Goal: Task Accomplishment & Management: Manage account settings

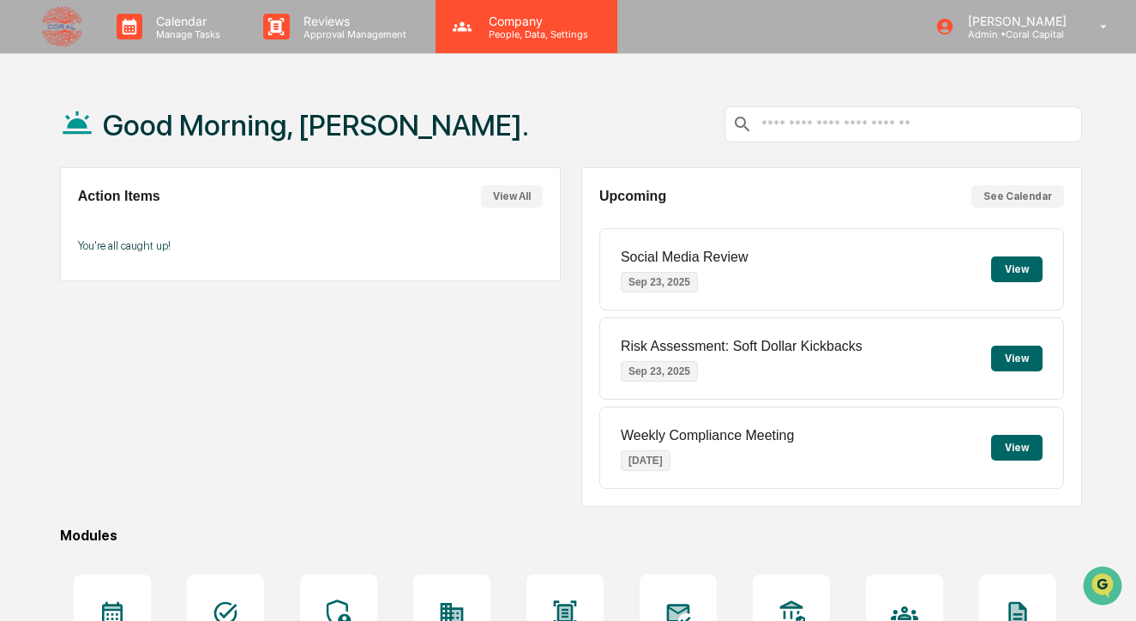
click at [510, 40] on div "Company People, Data, Settings" at bounding box center [527, 26] width 182 height 53
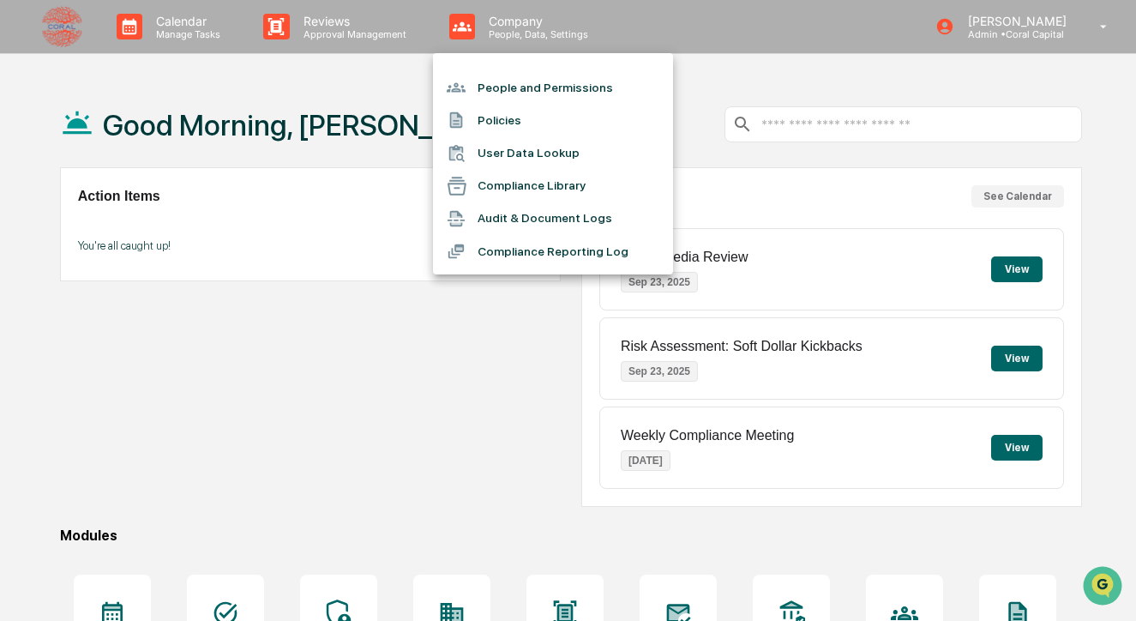
click at [504, 90] on li "People and Permissions" at bounding box center [553, 87] width 240 height 33
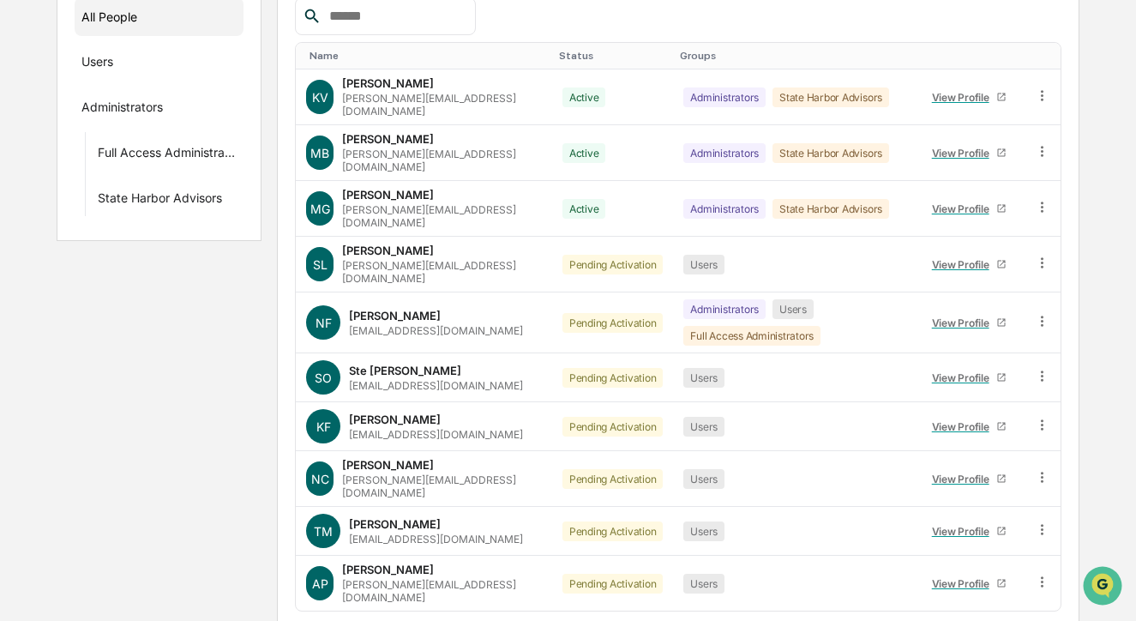
scroll to position [262, 0]
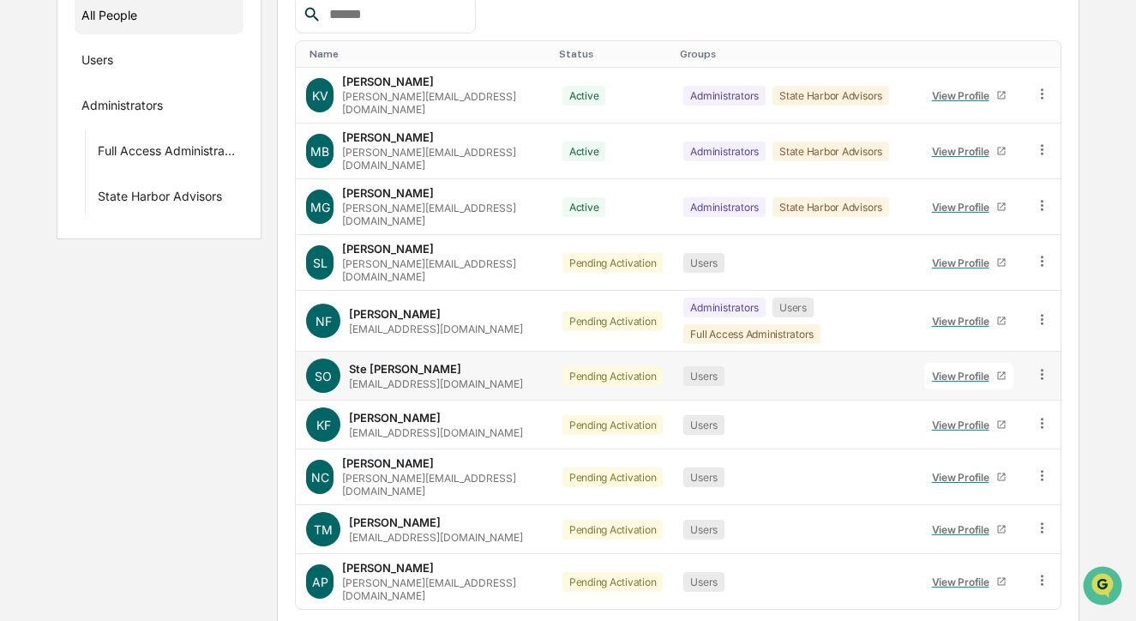
click at [1044, 366] on icon at bounding box center [1042, 374] width 16 height 16
click at [991, 426] on div "Change Status" at bounding box center [965, 436] width 142 height 21
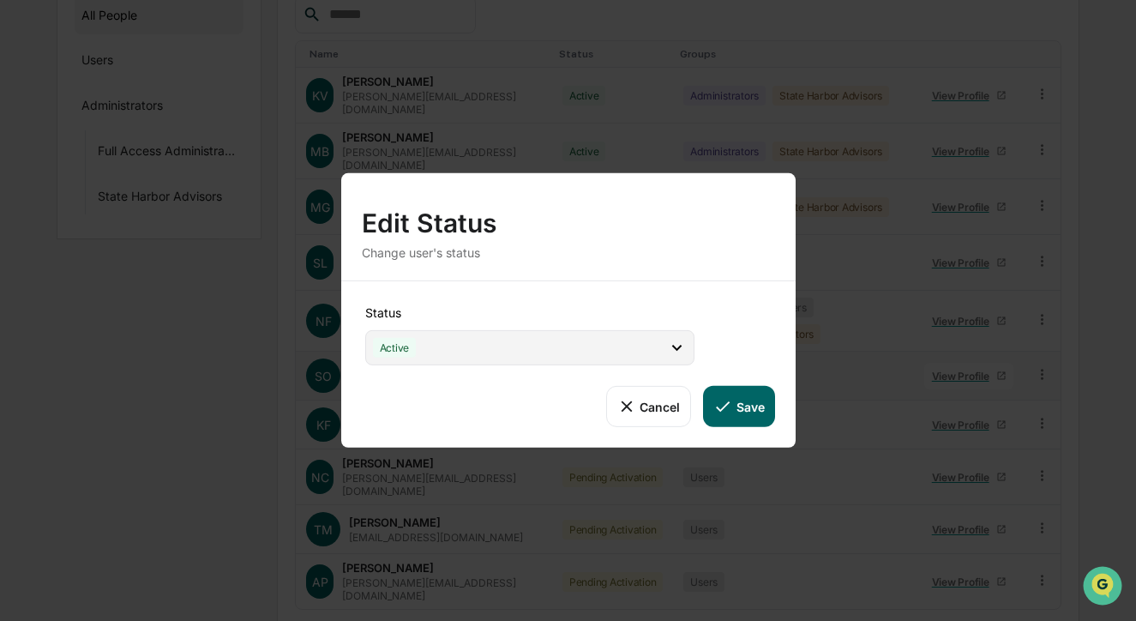
click at [674, 347] on icon at bounding box center [676, 348] width 9 height 6
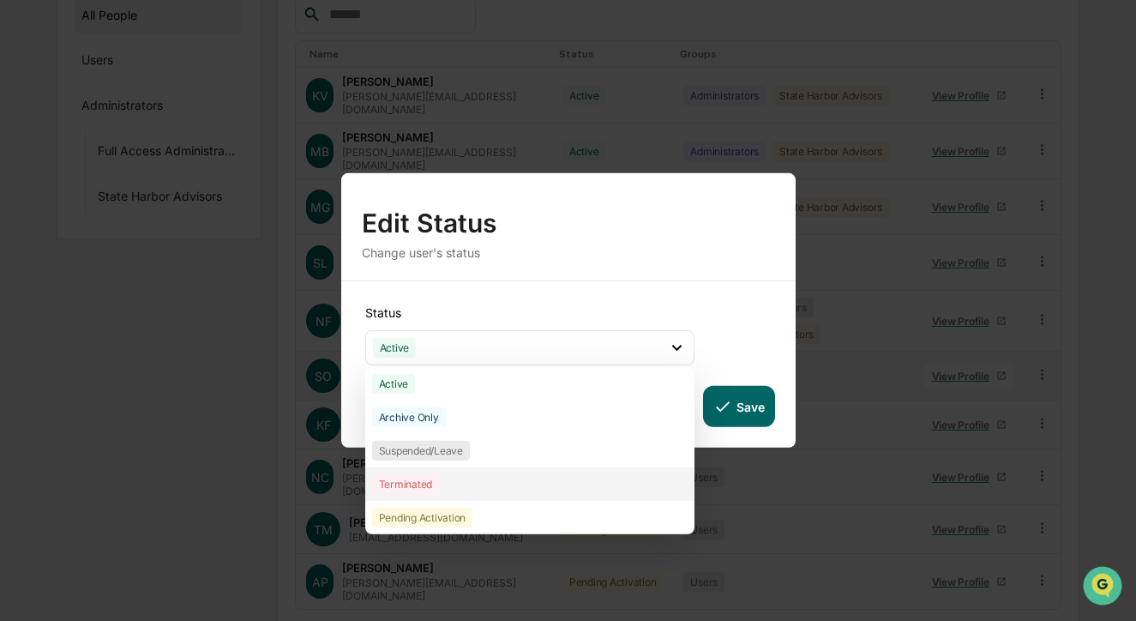
click at [416, 487] on div "Terminated" at bounding box center [406, 484] width 68 height 20
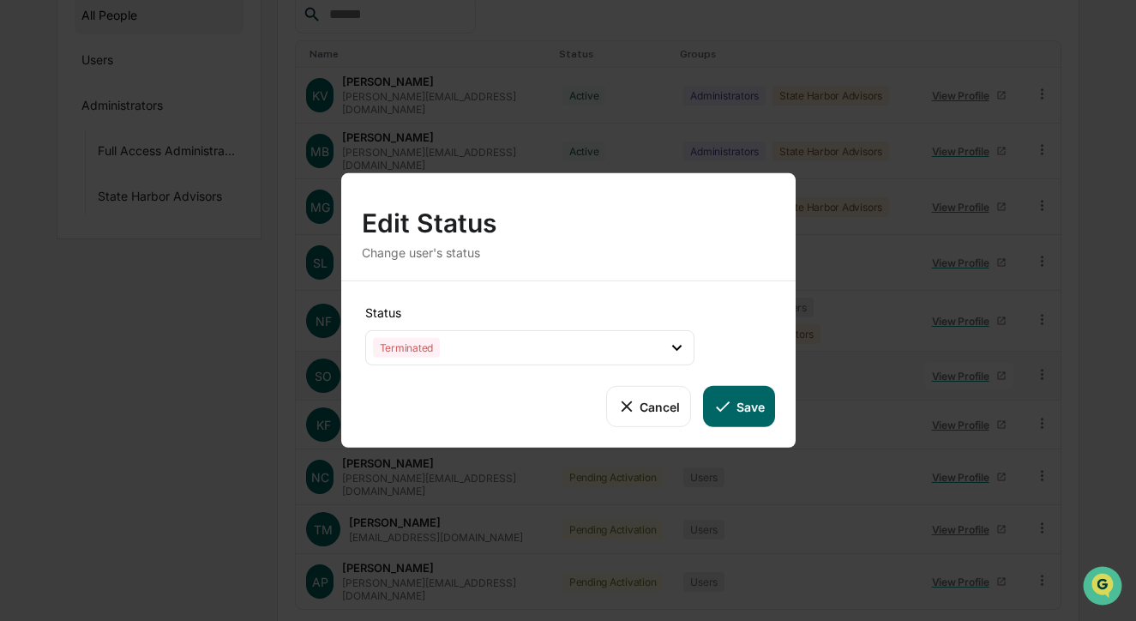
click at [741, 412] on button "Save" at bounding box center [738, 406] width 71 height 41
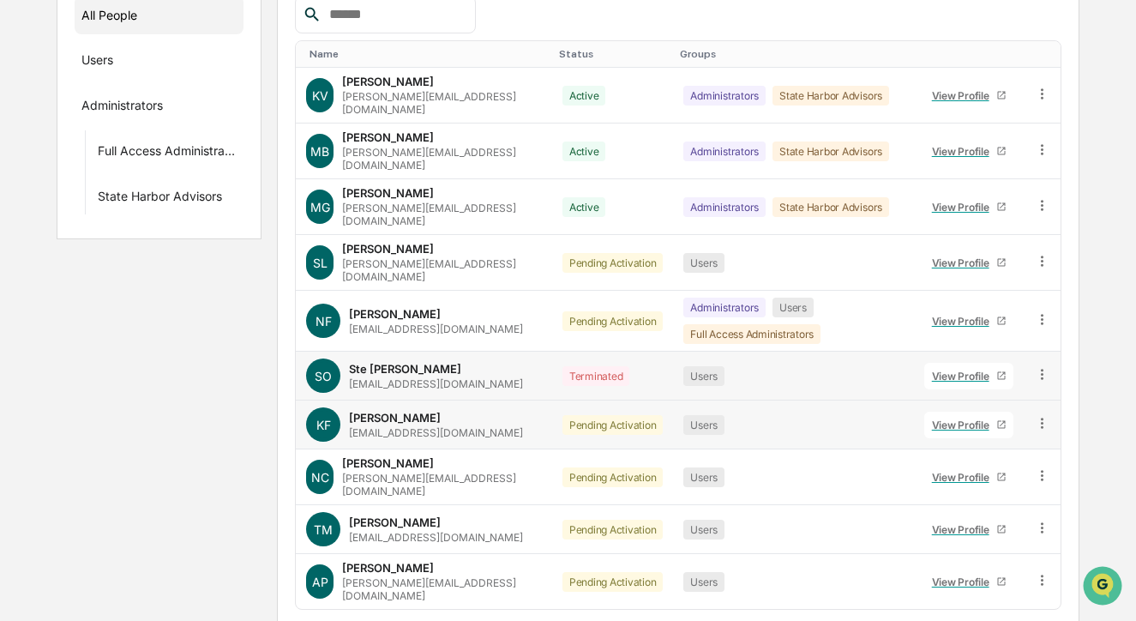
scroll to position [285, 0]
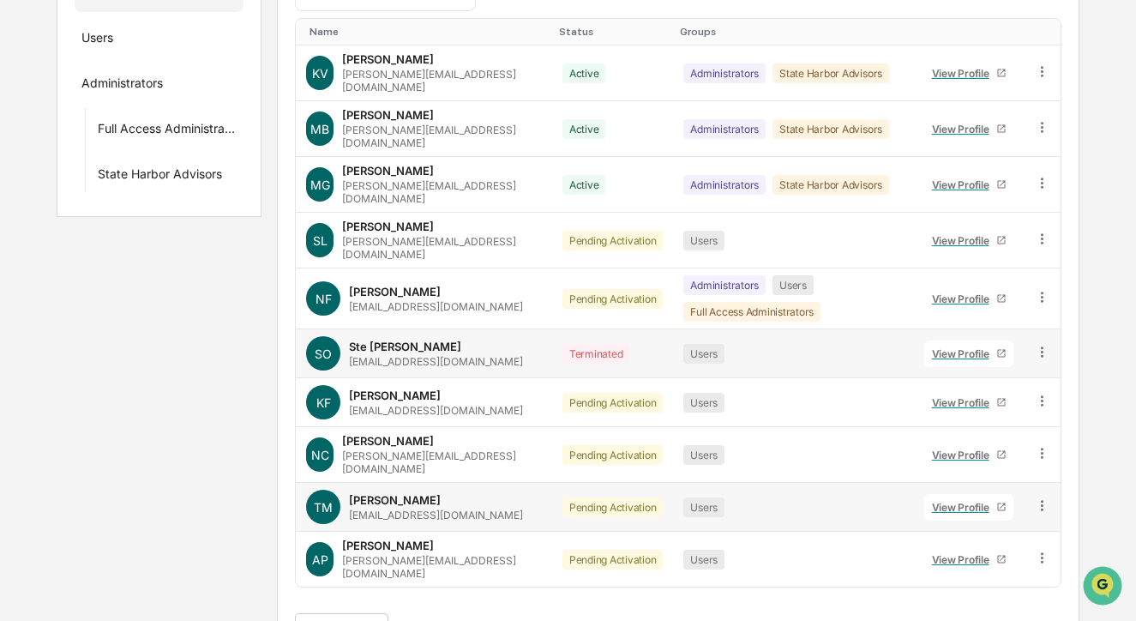
click at [1045, 497] on icon at bounding box center [1042, 505] width 16 height 16
click at [966, 557] on div "Change Status" at bounding box center [965, 567] width 142 height 21
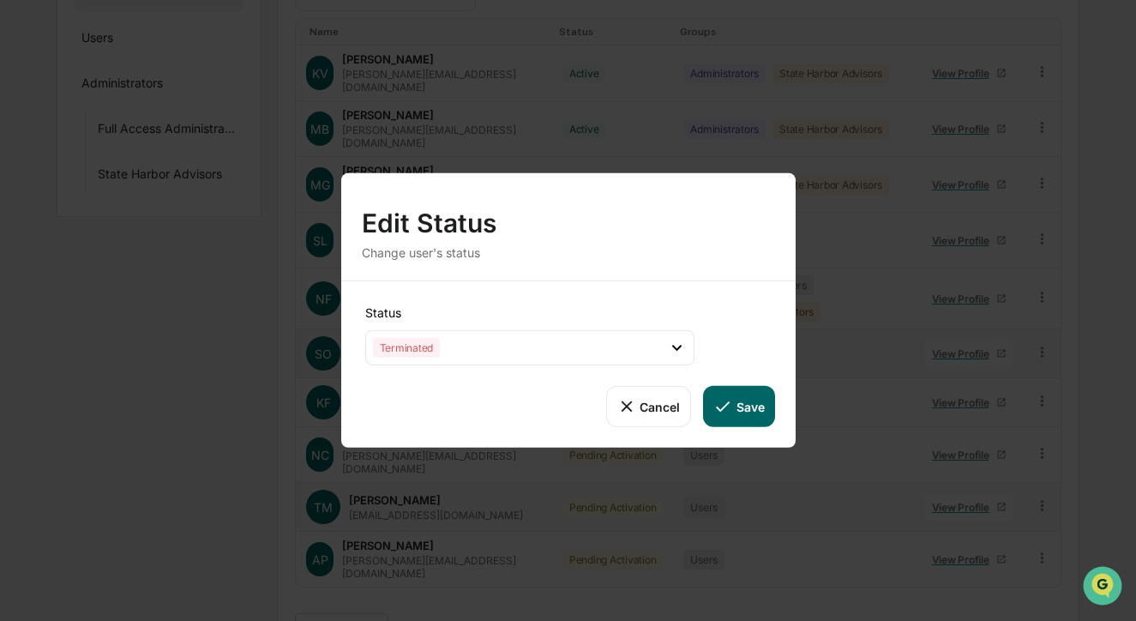
click at [744, 393] on button "Save" at bounding box center [738, 406] width 71 height 41
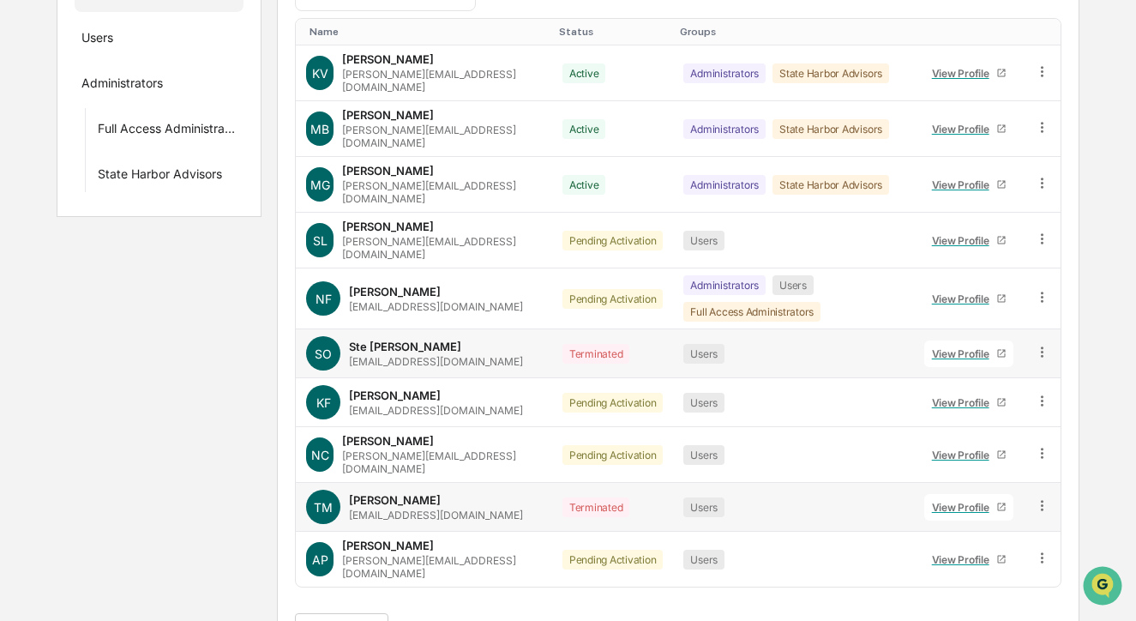
click at [518, 620] on button ">" at bounding box center [509, 630] width 17 height 15
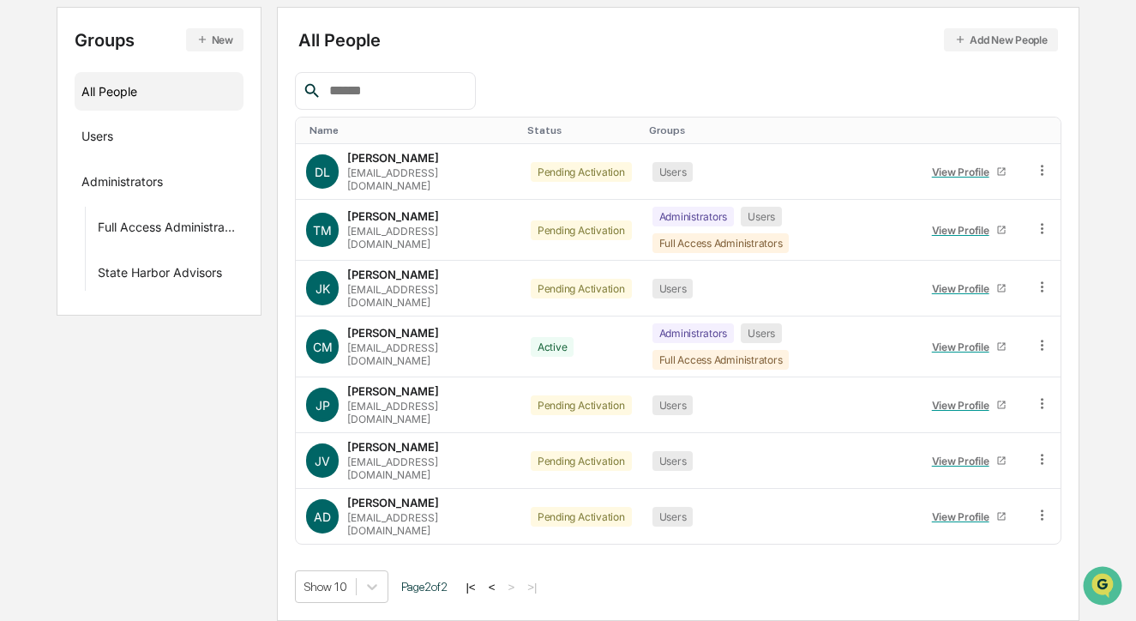
scroll to position [127, 0]
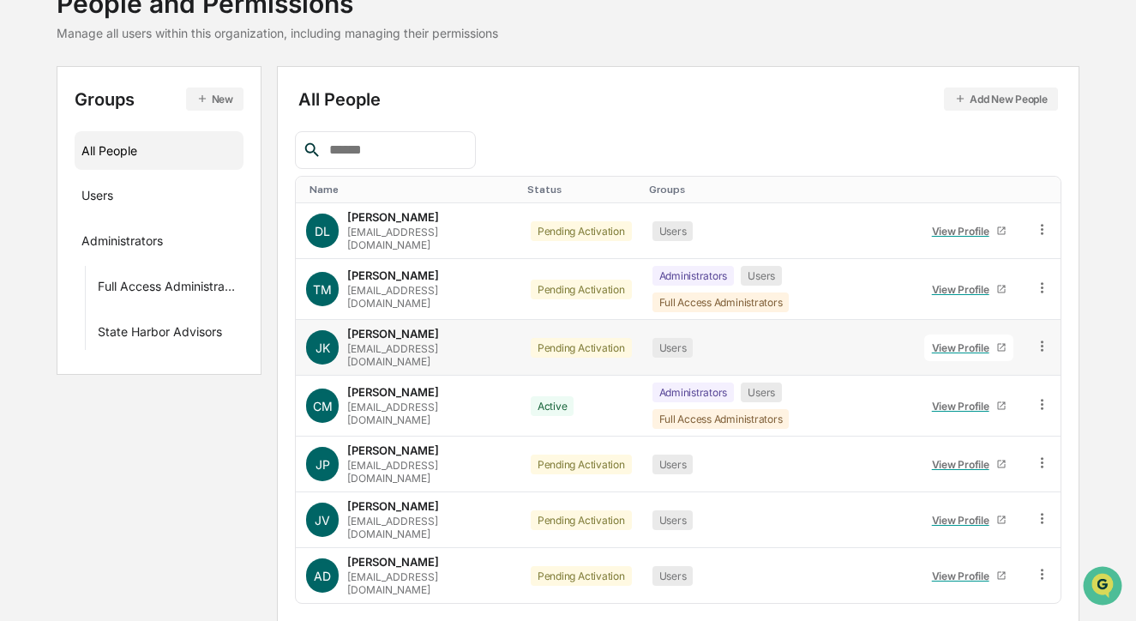
click at [1039, 338] on icon at bounding box center [1042, 346] width 16 height 16
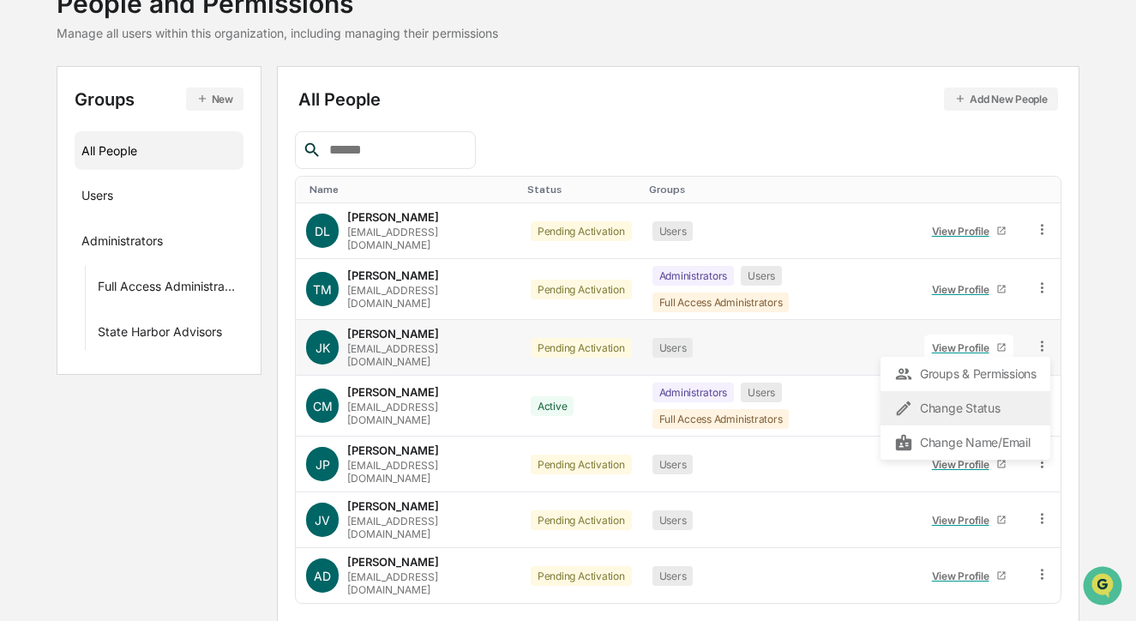
click at [949, 398] on div "Change Status" at bounding box center [965, 408] width 142 height 21
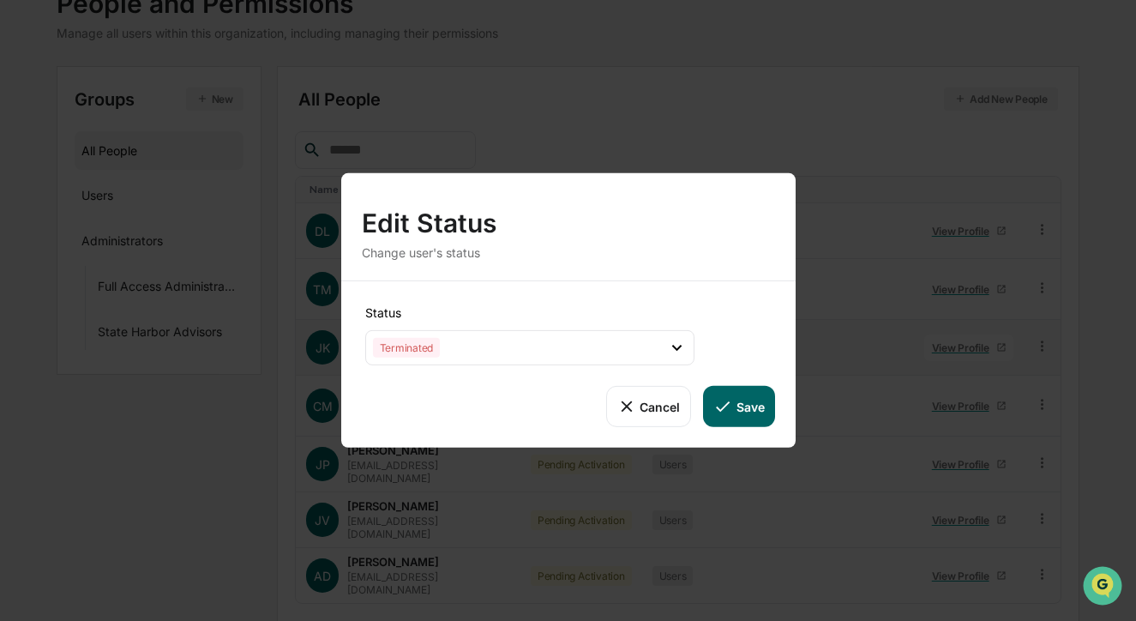
click at [761, 410] on button "Save" at bounding box center [738, 406] width 71 height 41
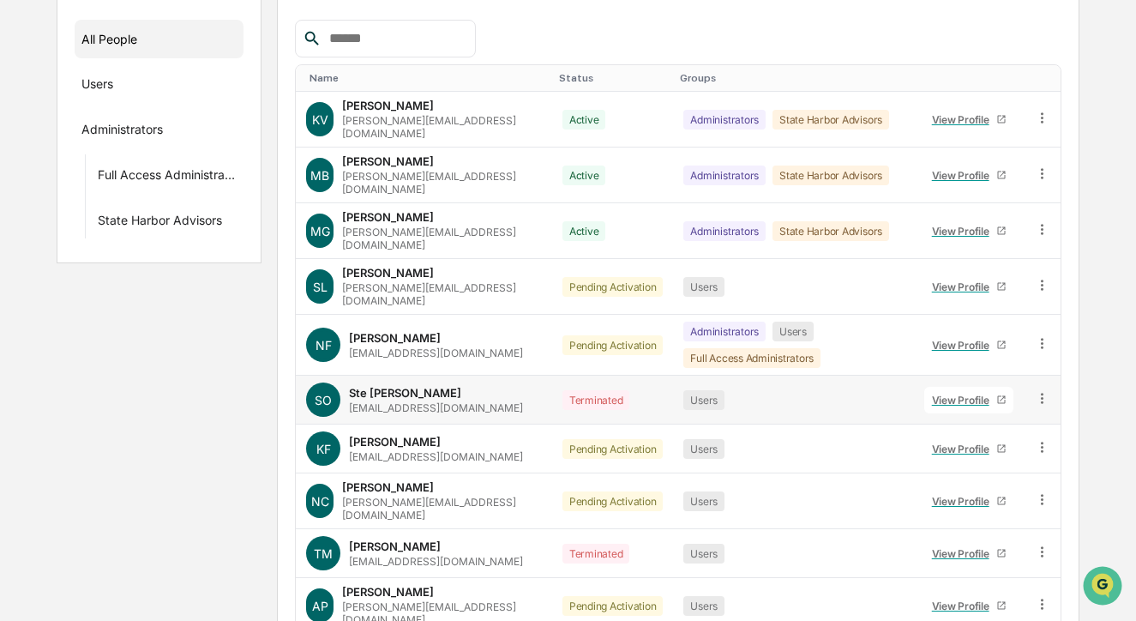
scroll to position [285, 0]
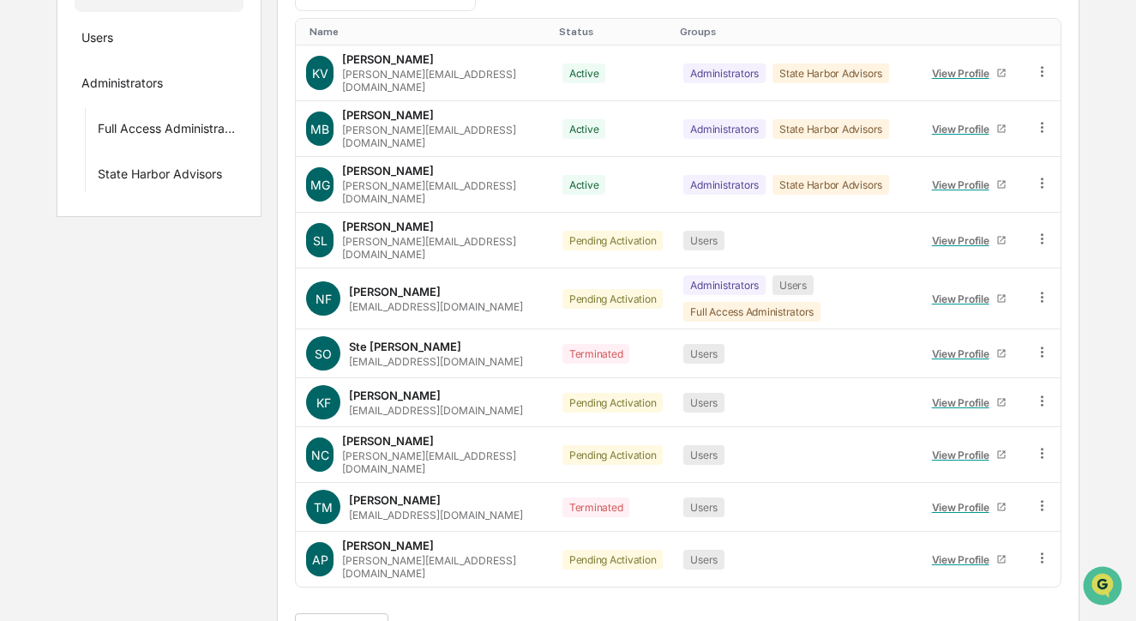
click at [518, 620] on button ">" at bounding box center [509, 630] width 17 height 15
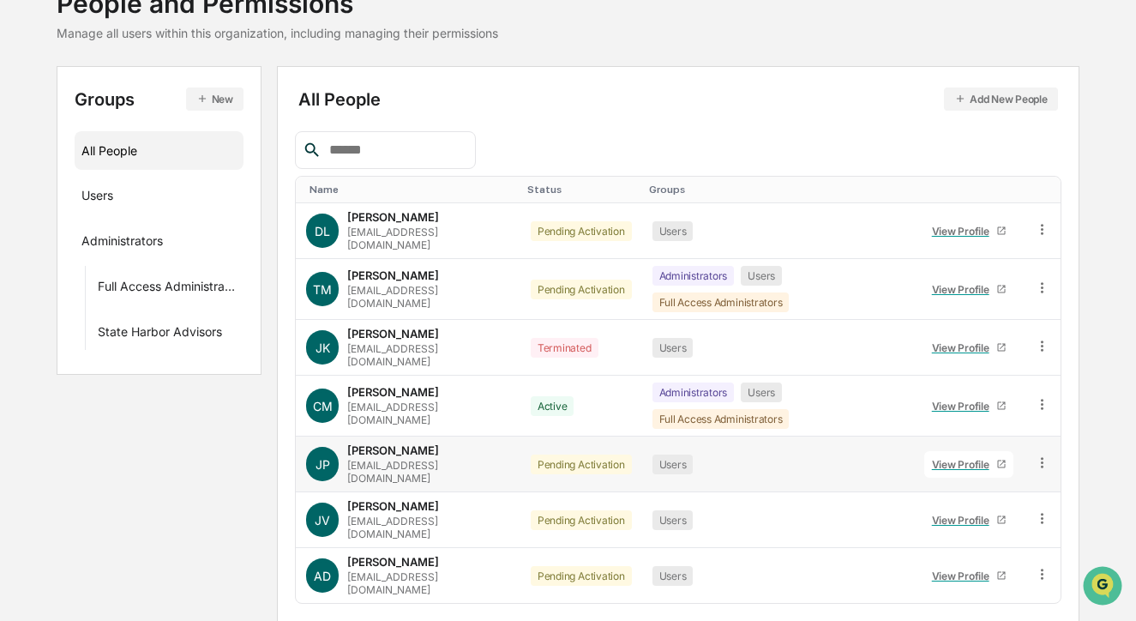
click at [1037, 455] on icon at bounding box center [1042, 463] width 16 height 16
click at [996, 515] on div "Change Status" at bounding box center [965, 525] width 142 height 21
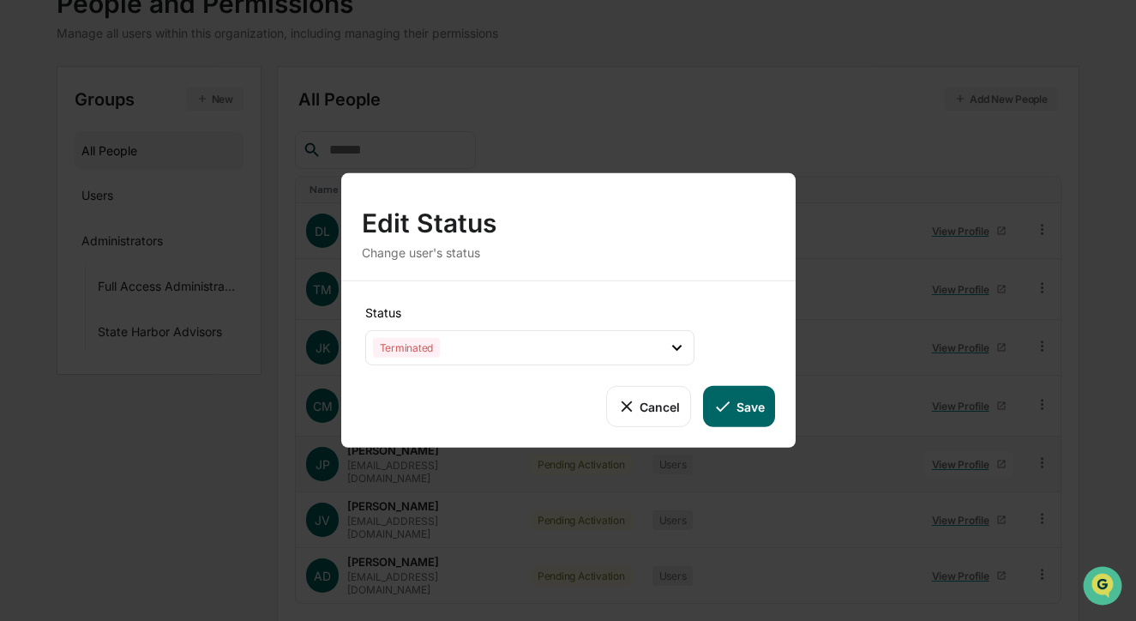
click at [737, 400] on button "Save" at bounding box center [738, 406] width 71 height 41
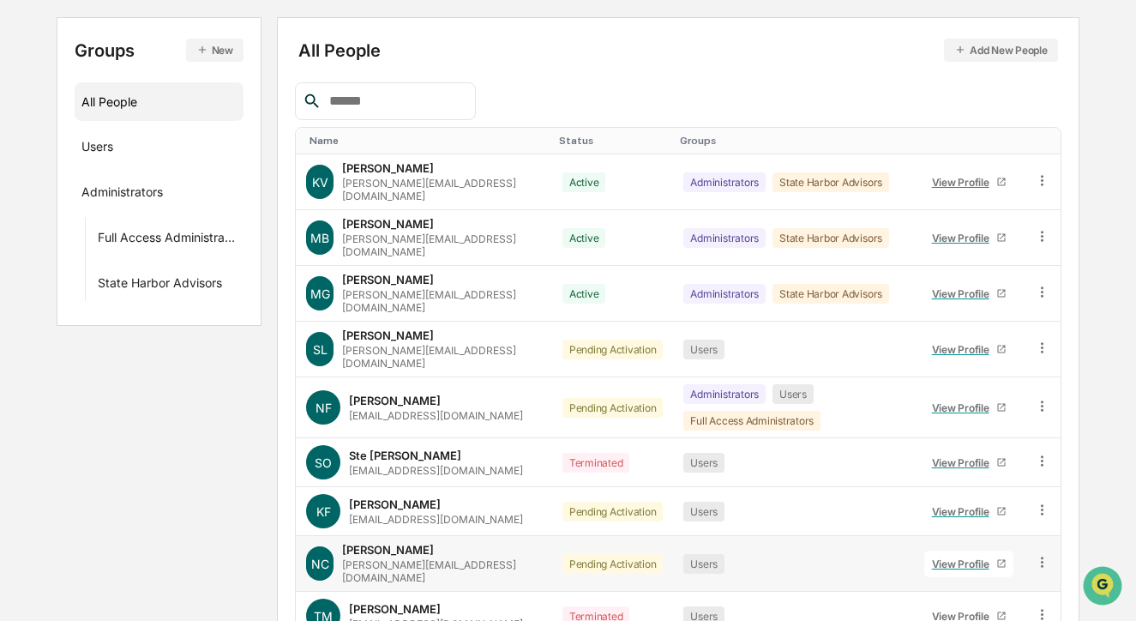
scroll to position [285, 0]
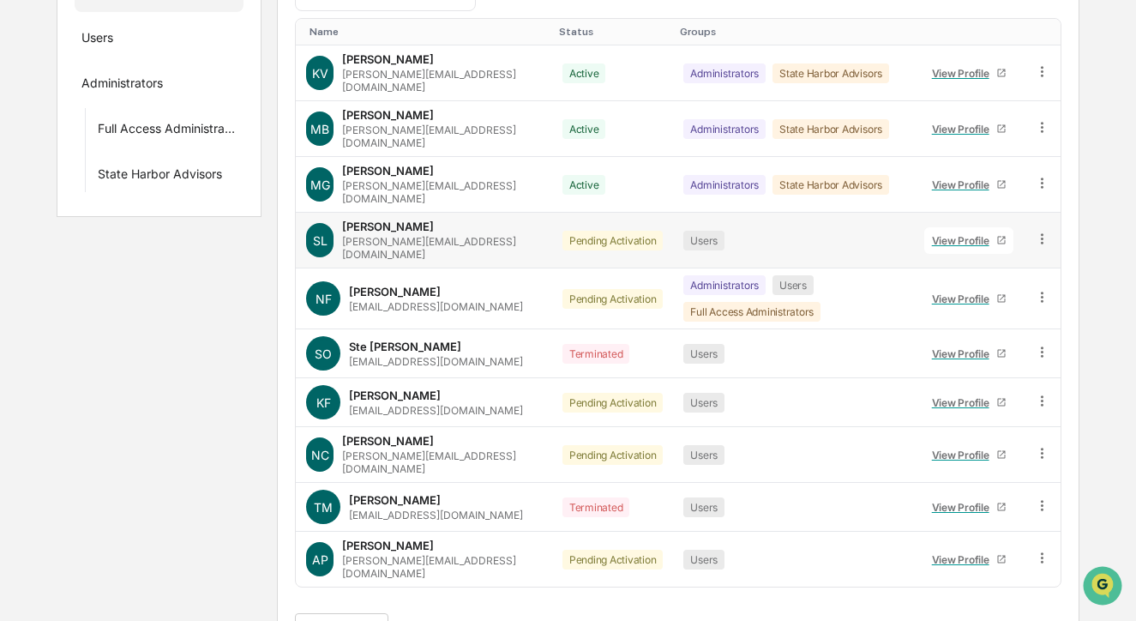
click at [1045, 231] on icon at bounding box center [1042, 239] width 16 height 16
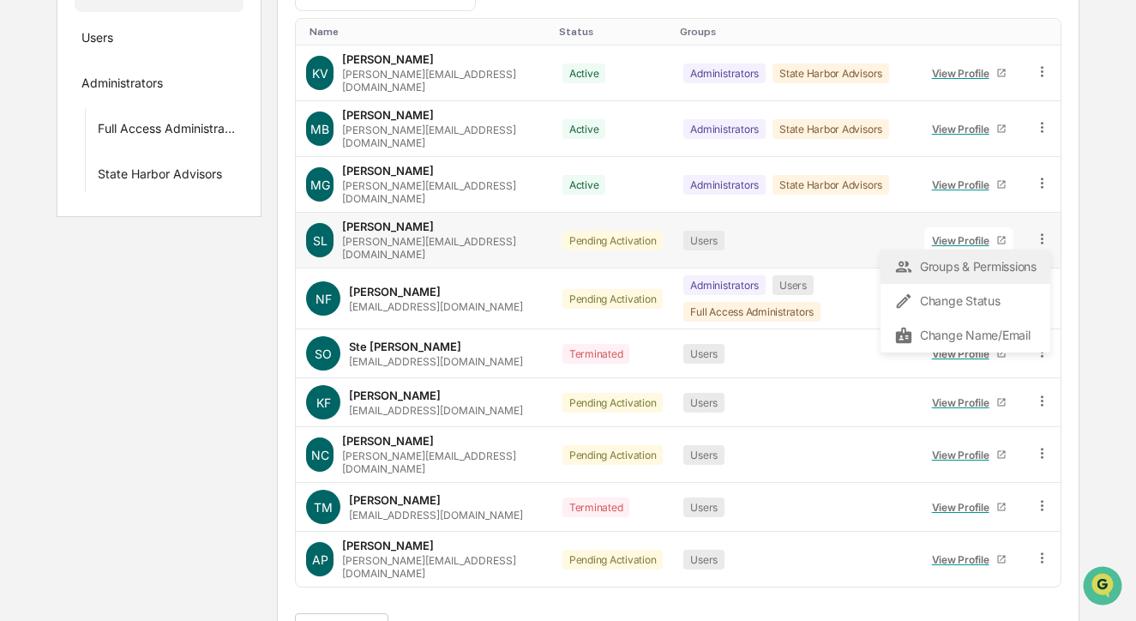
click at [1026, 256] on div "Groups & Permissions" at bounding box center [965, 266] width 142 height 21
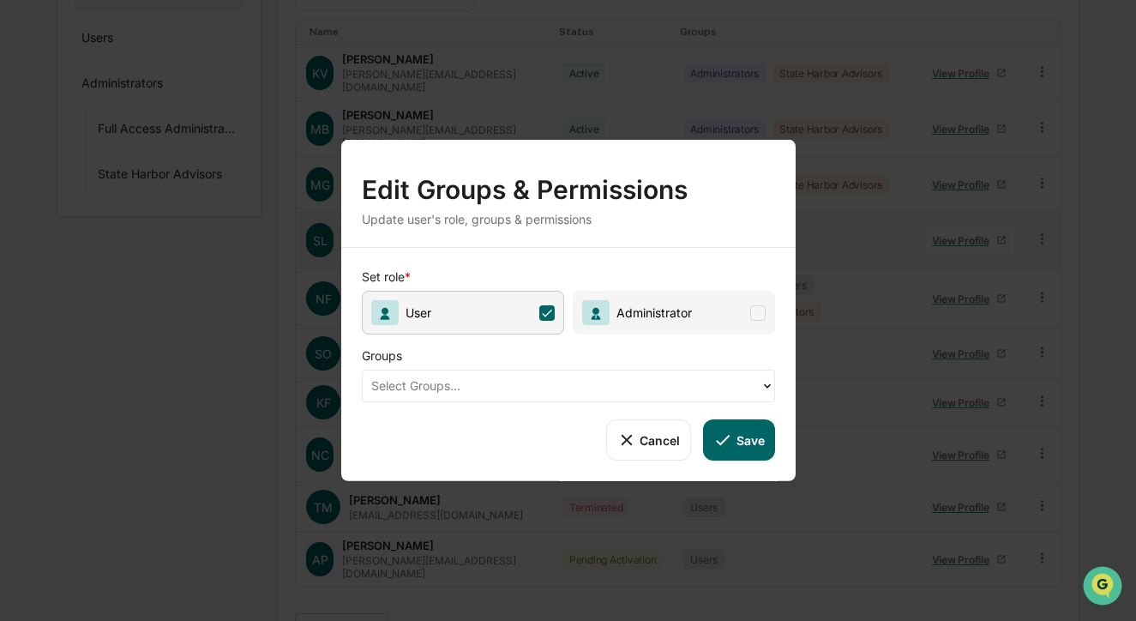
click at [744, 316] on span "Administrator" at bounding box center [674, 313] width 202 height 44
click at [718, 388] on div at bounding box center [561, 386] width 381 height 20
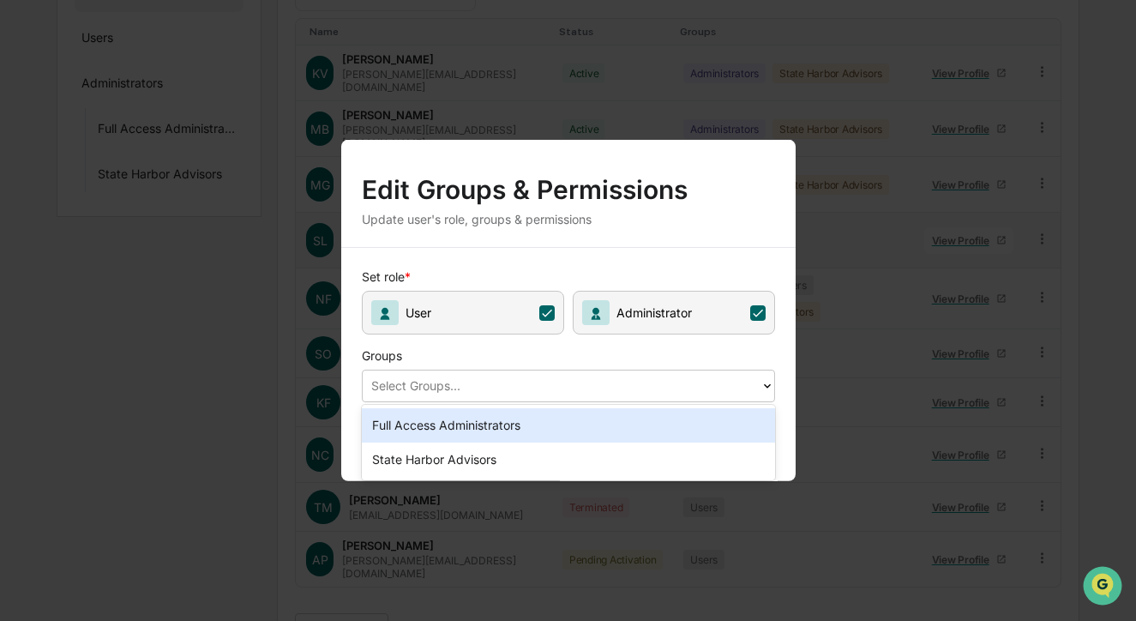
click at [733, 379] on div at bounding box center [561, 386] width 381 height 20
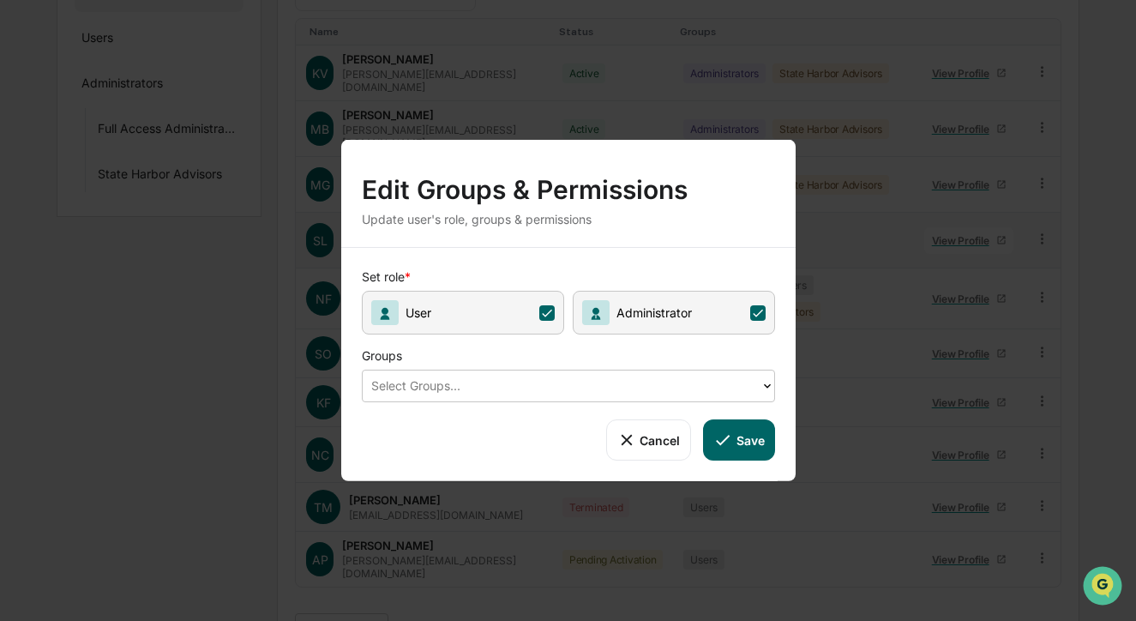
click at [755, 449] on button "Save" at bounding box center [738, 439] width 71 height 41
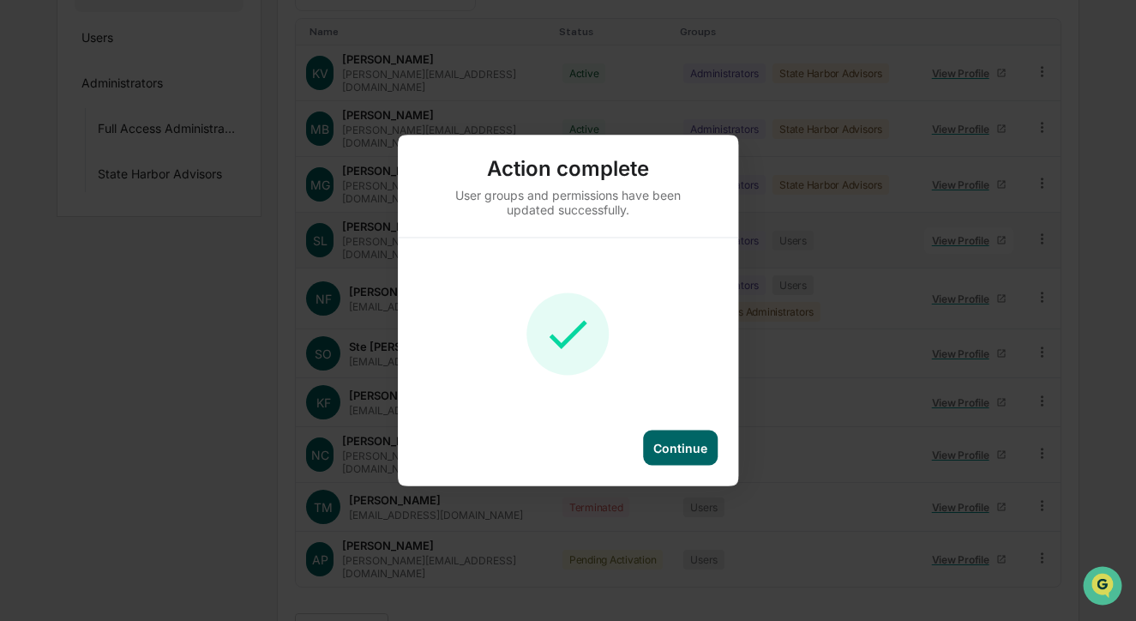
click at [682, 444] on div "Continue" at bounding box center [680, 448] width 54 height 15
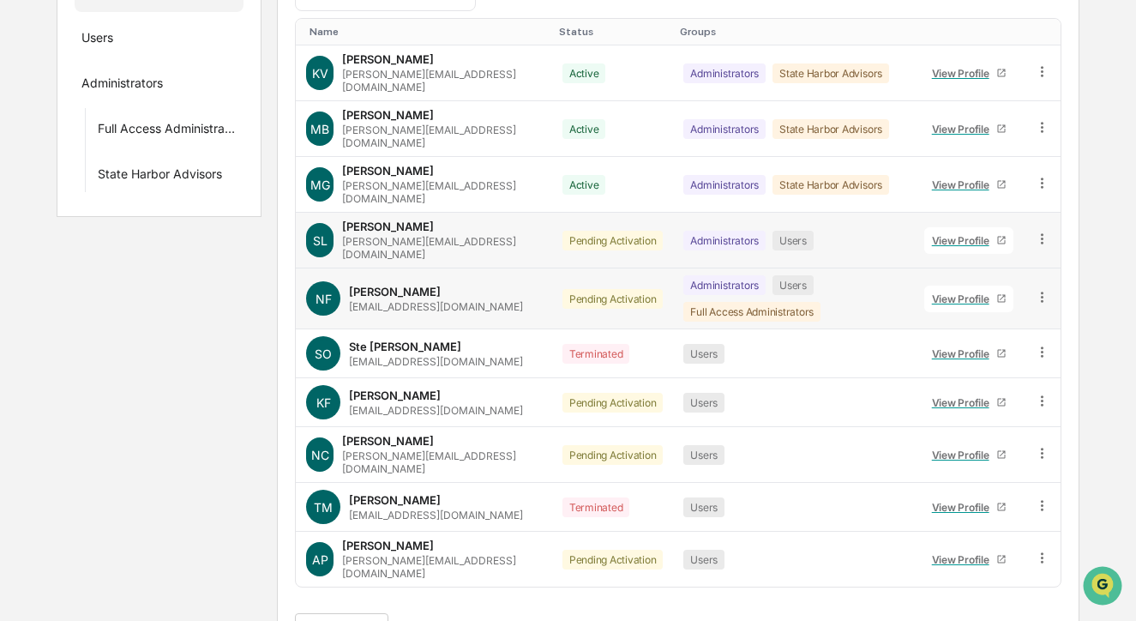
click at [1050, 268] on td at bounding box center [1042, 298] width 37 height 61
click at [1041, 292] on icon at bounding box center [1042, 297] width 3 height 10
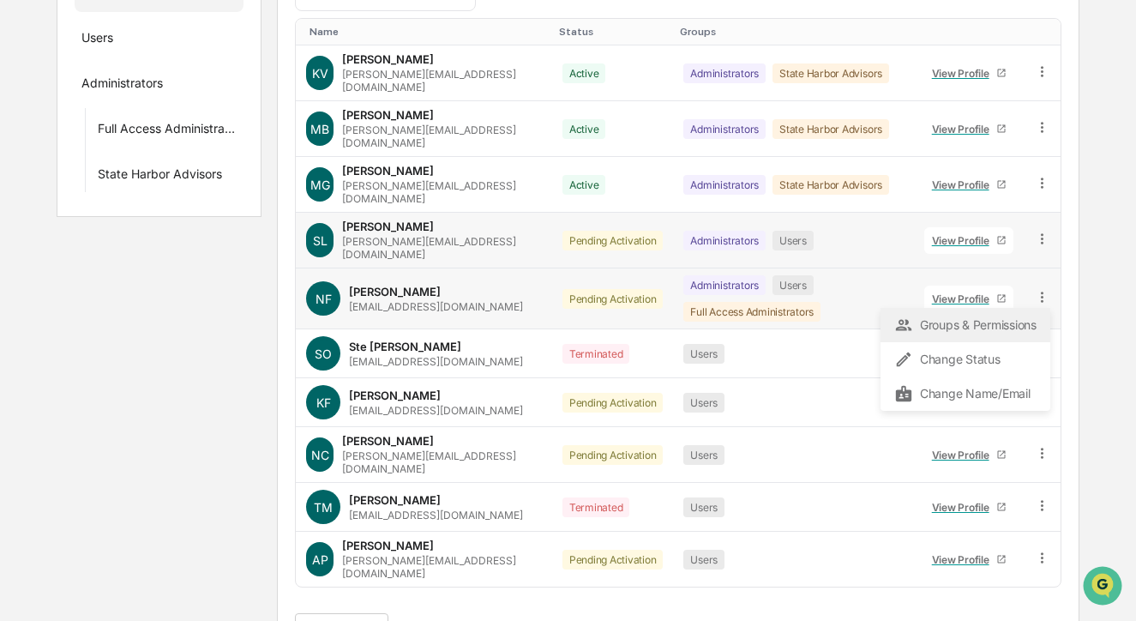
click at [1020, 315] on div "Groups & Permissions" at bounding box center [965, 325] width 142 height 21
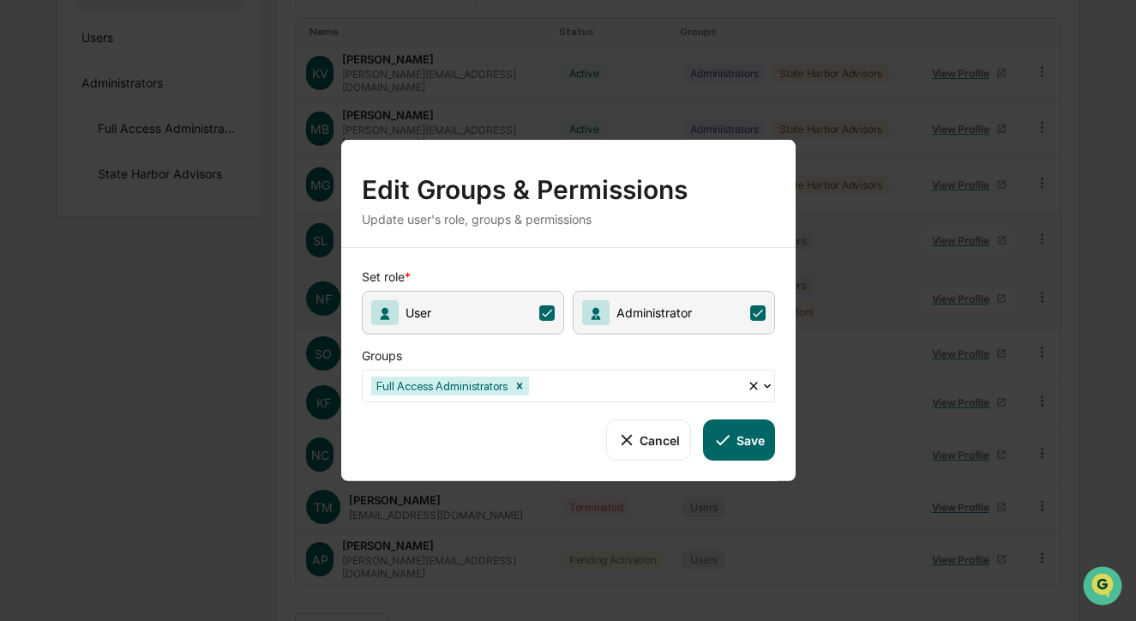
click at [756, 312] on icon at bounding box center [757, 311] width 15 height 15
click at [754, 443] on button "Save" at bounding box center [738, 439] width 71 height 41
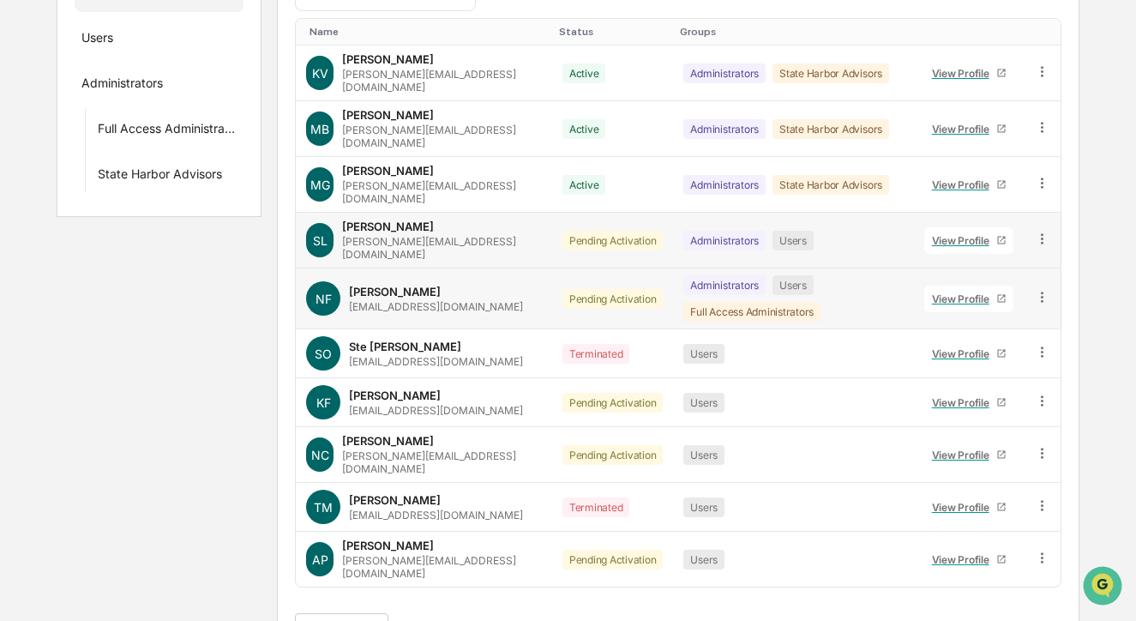
scroll to position [274, 0]
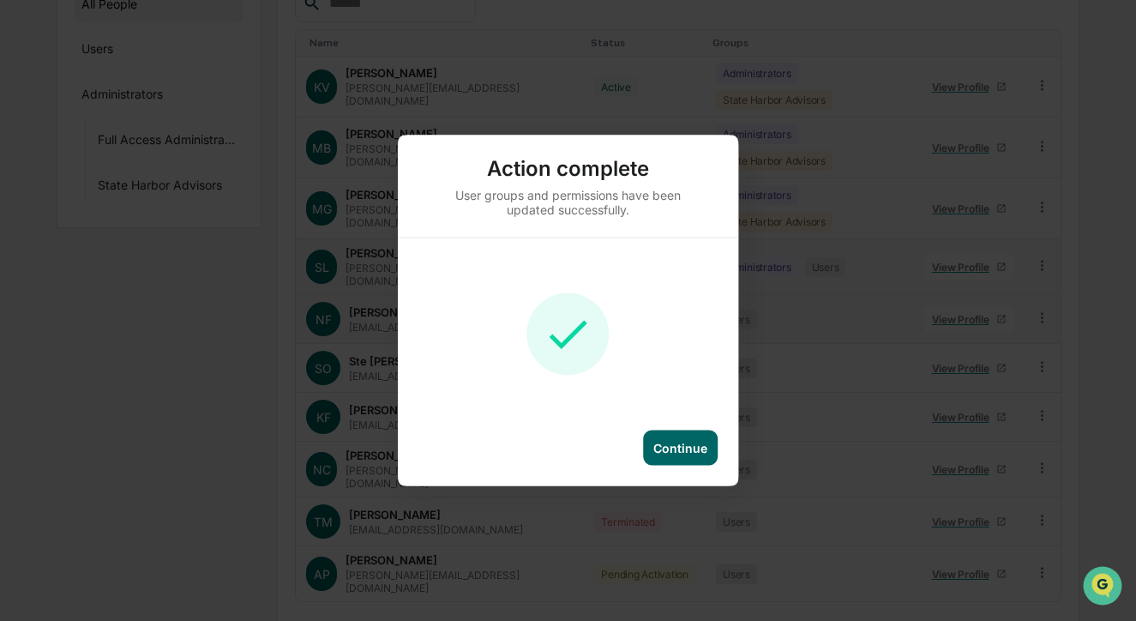
click at [680, 460] on div "Continue" at bounding box center [680, 447] width 75 height 35
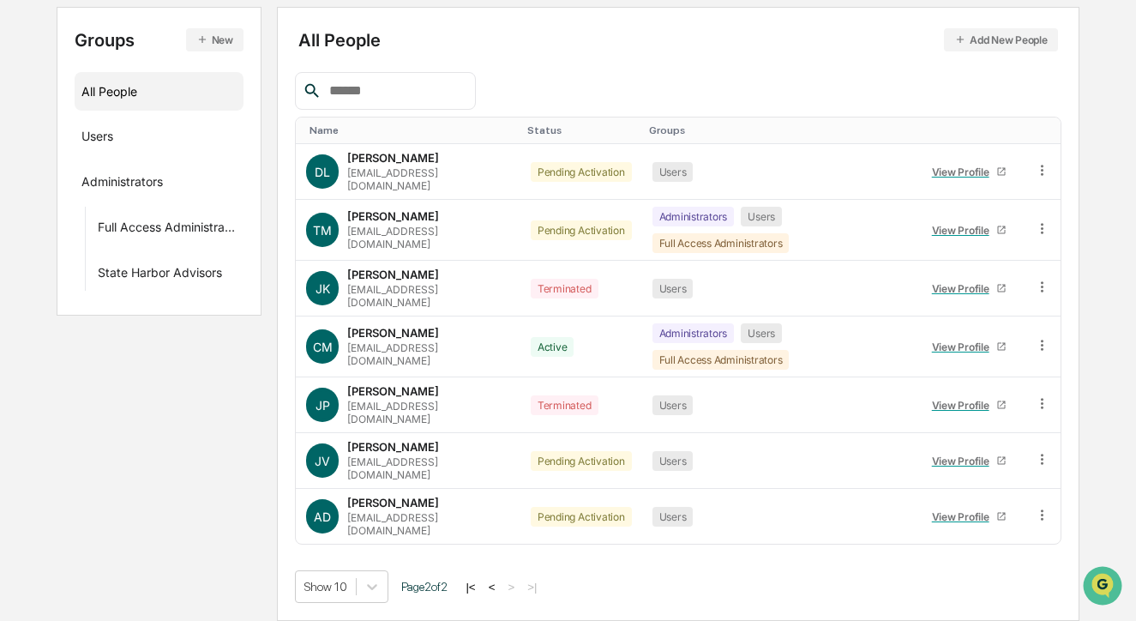
scroll to position [127, 0]
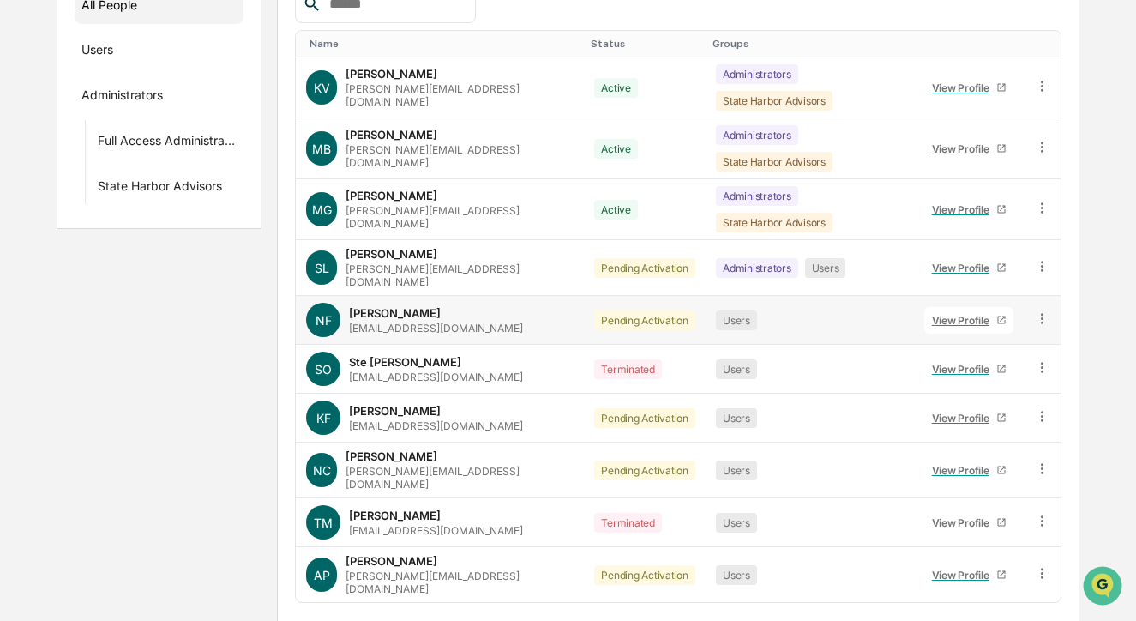
scroll to position [274, 0]
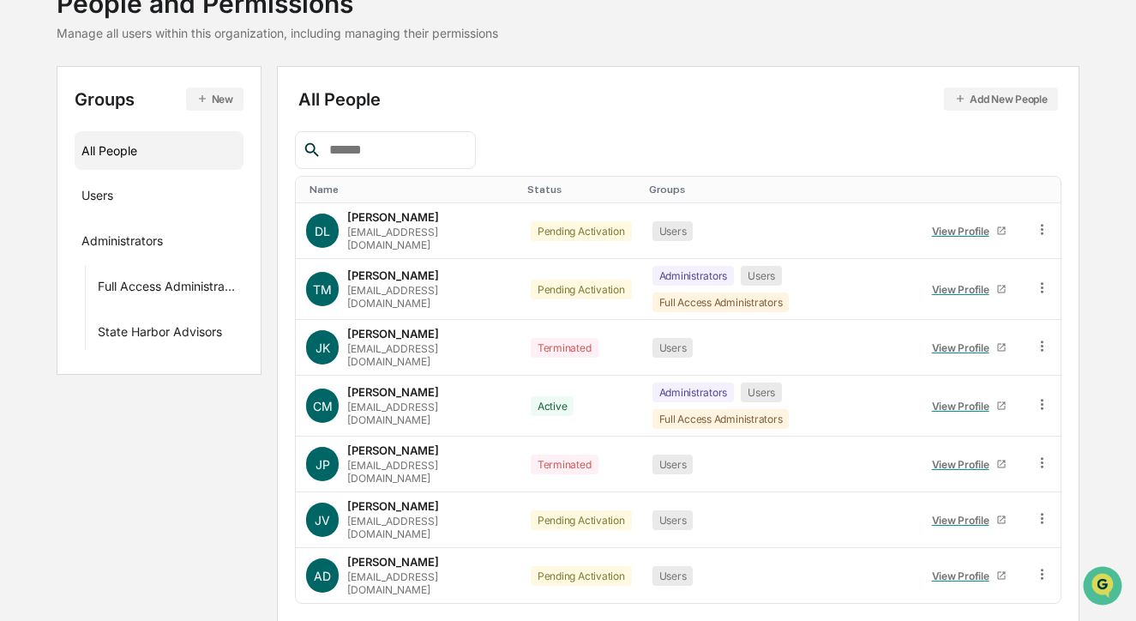
click at [1019, 97] on button "Add New People" at bounding box center [1001, 98] width 114 height 23
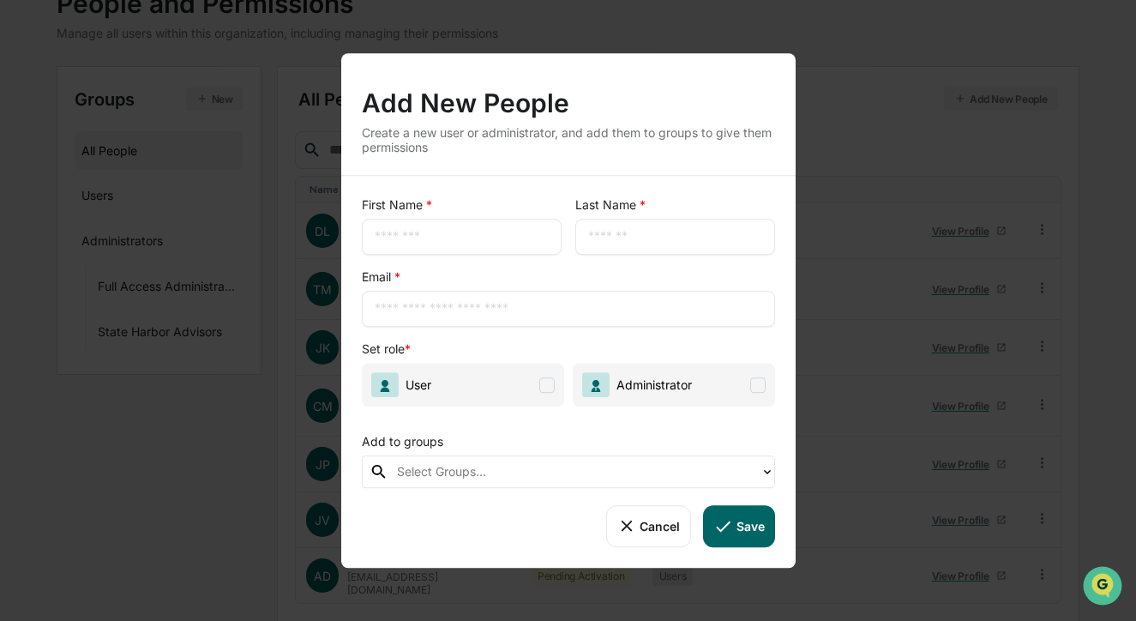
click at [446, 238] on input "text" at bounding box center [462, 236] width 174 height 17
type input "*******"
paste input "**********"
type input "**********"
click at [553, 398] on span "User" at bounding box center [463, 385] width 202 height 44
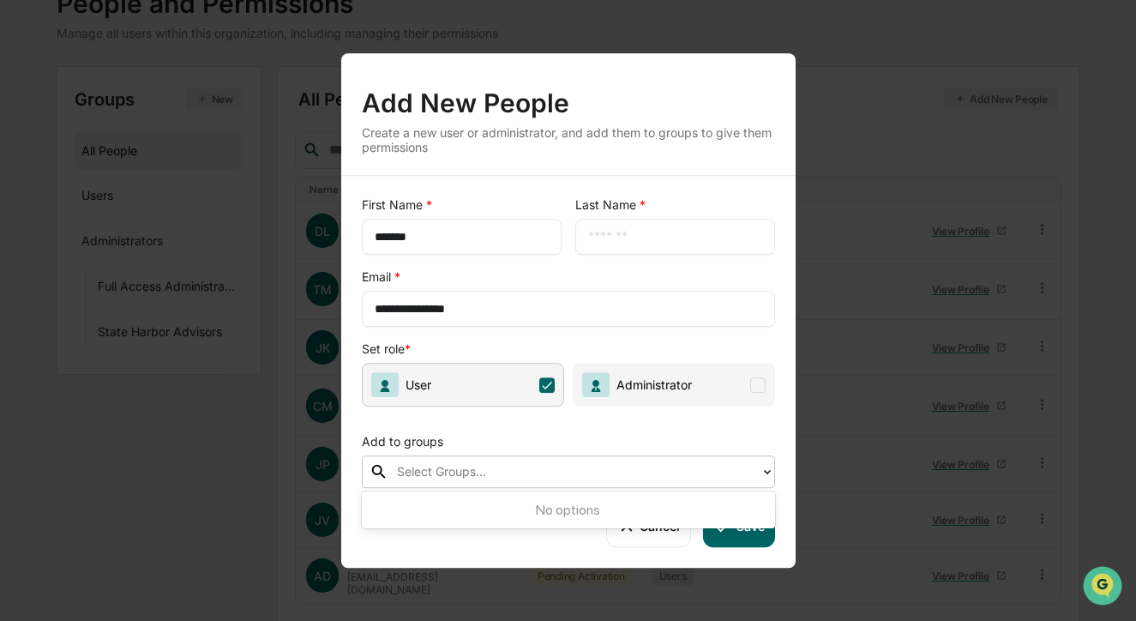
click at [531, 474] on div at bounding box center [574, 472] width 355 height 20
click at [767, 456] on div "Select Groups..." at bounding box center [568, 471] width 413 height 33
click at [636, 535] on button "Cancel" at bounding box center [648, 525] width 85 height 41
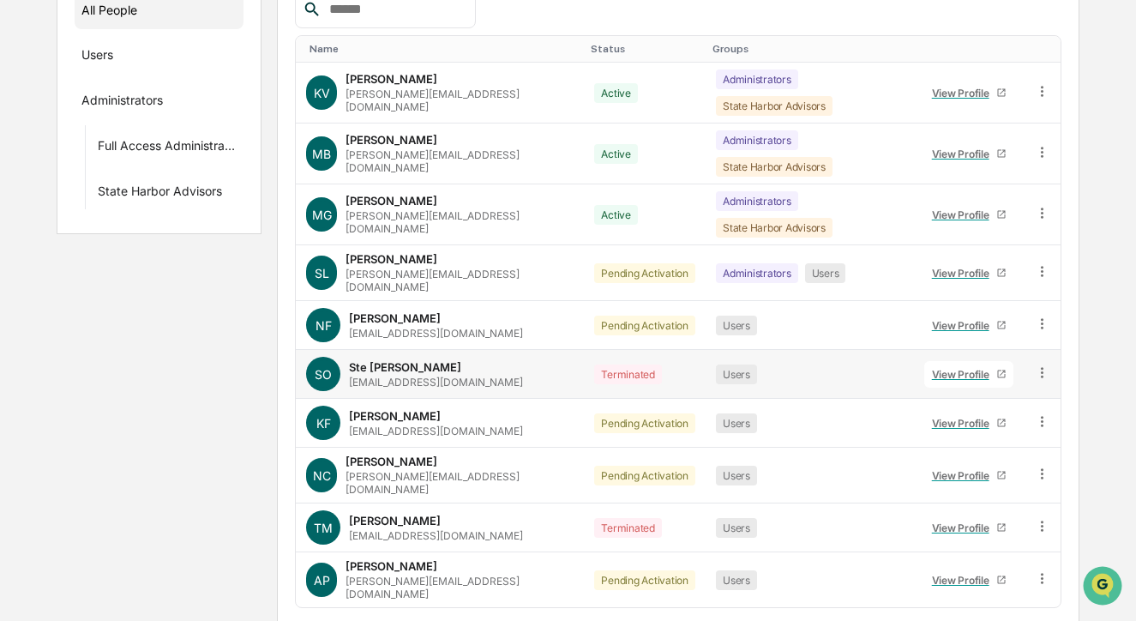
scroll to position [274, 0]
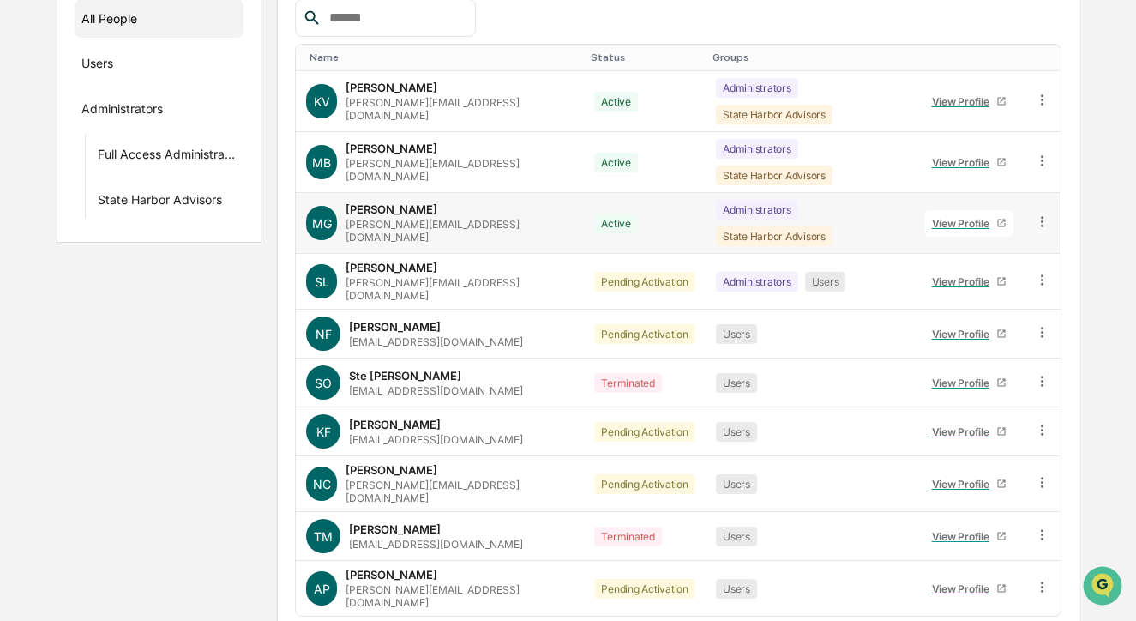
scroll to position [274, 0]
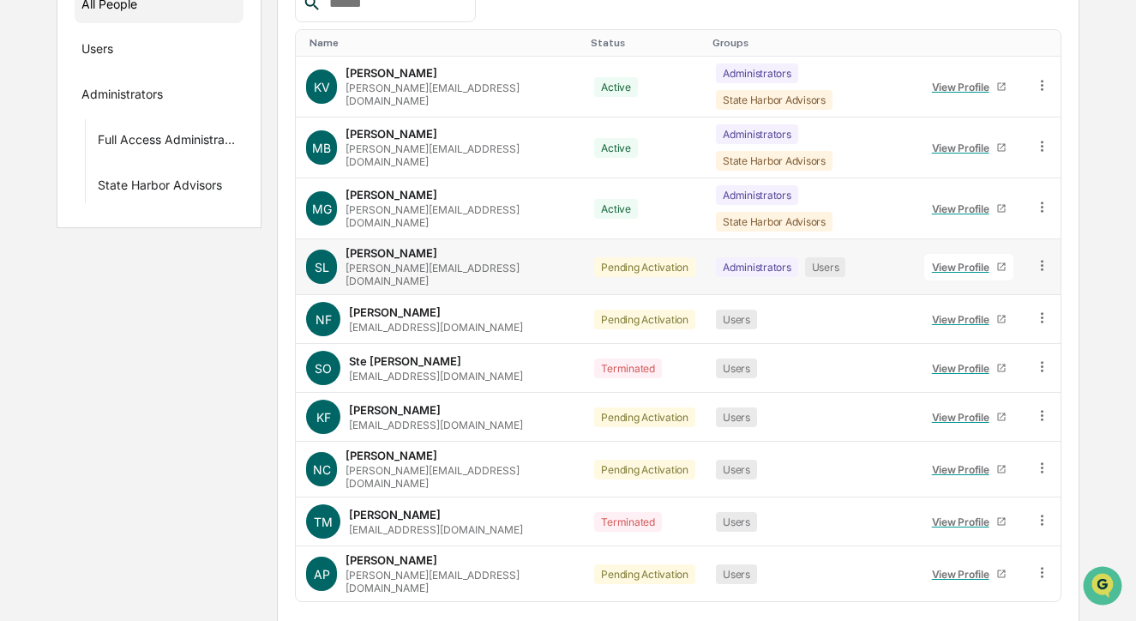
click at [1041, 257] on icon at bounding box center [1042, 265] width 16 height 16
click at [1009, 283] on div "Groups & Permissions" at bounding box center [965, 293] width 142 height 21
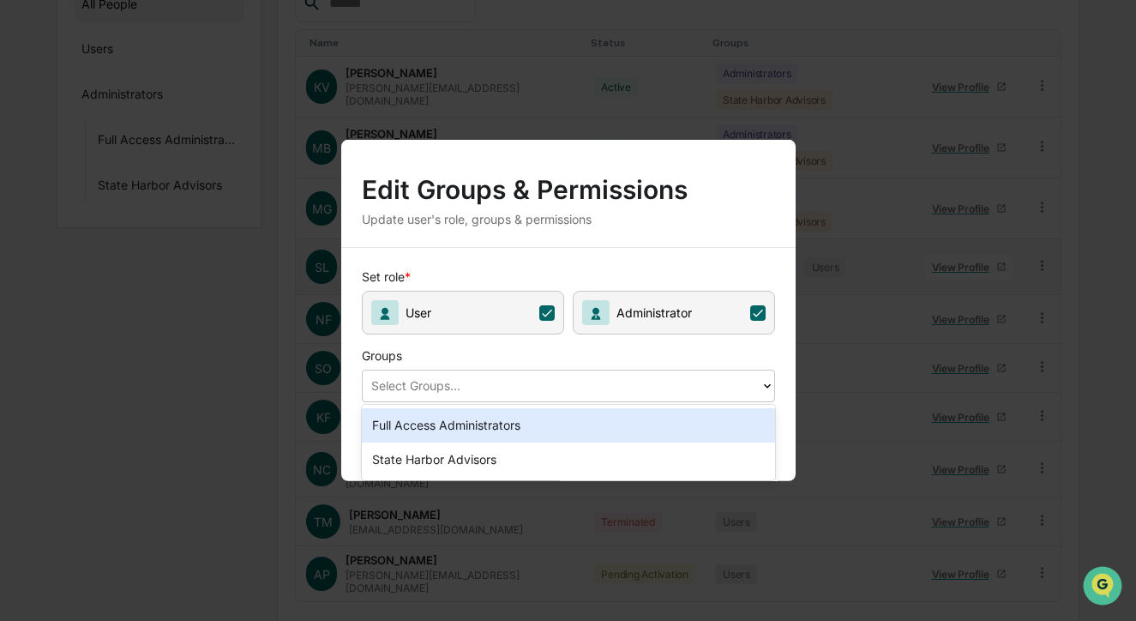
click at [744, 382] on div at bounding box center [561, 386] width 381 height 20
click at [721, 427] on div "Full Access Administrators" at bounding box center [568, 425] width 413 height 34
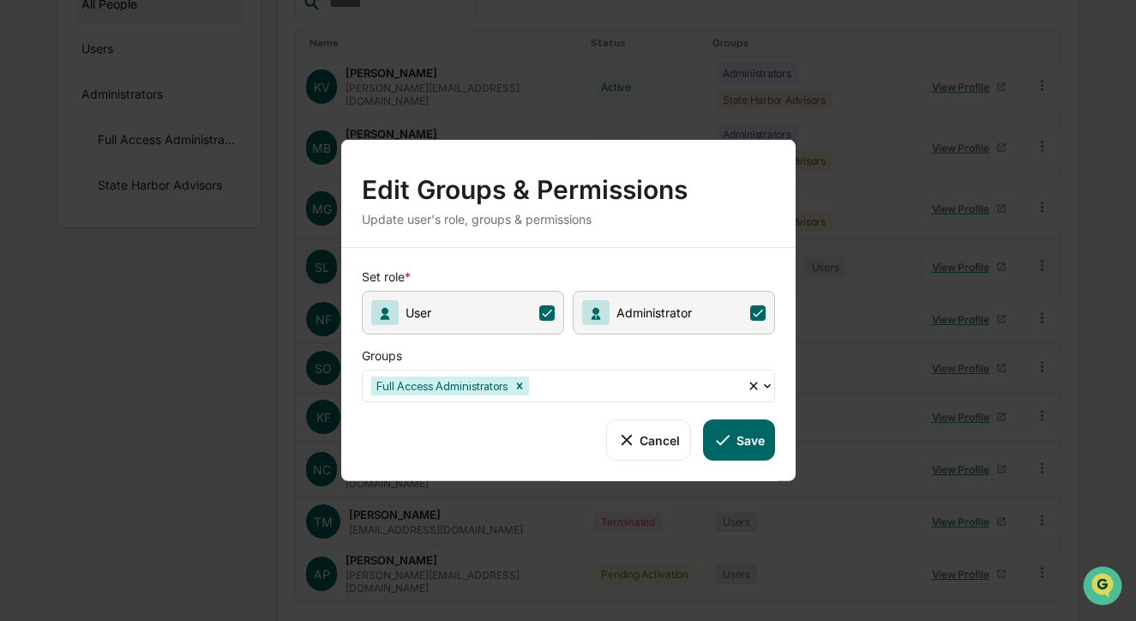
click at [740, 448] on button "Save" at bounding box center [738, 439] width 71 height 41
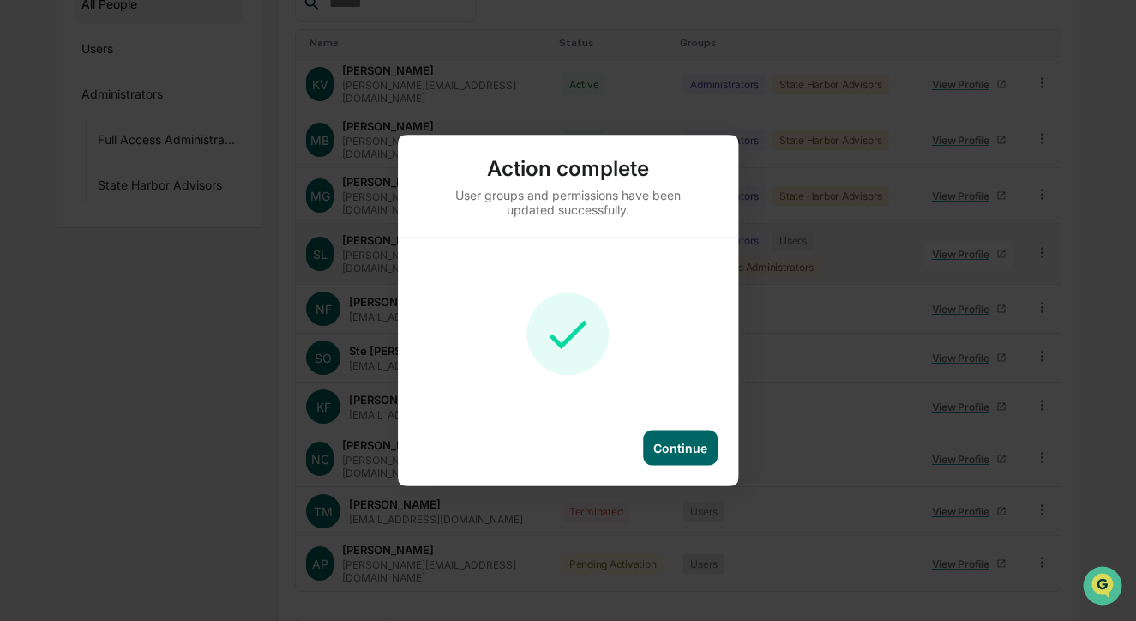
click at [706, 455] on div "Continue" at bounding box center [680, 448] width 54 height 15
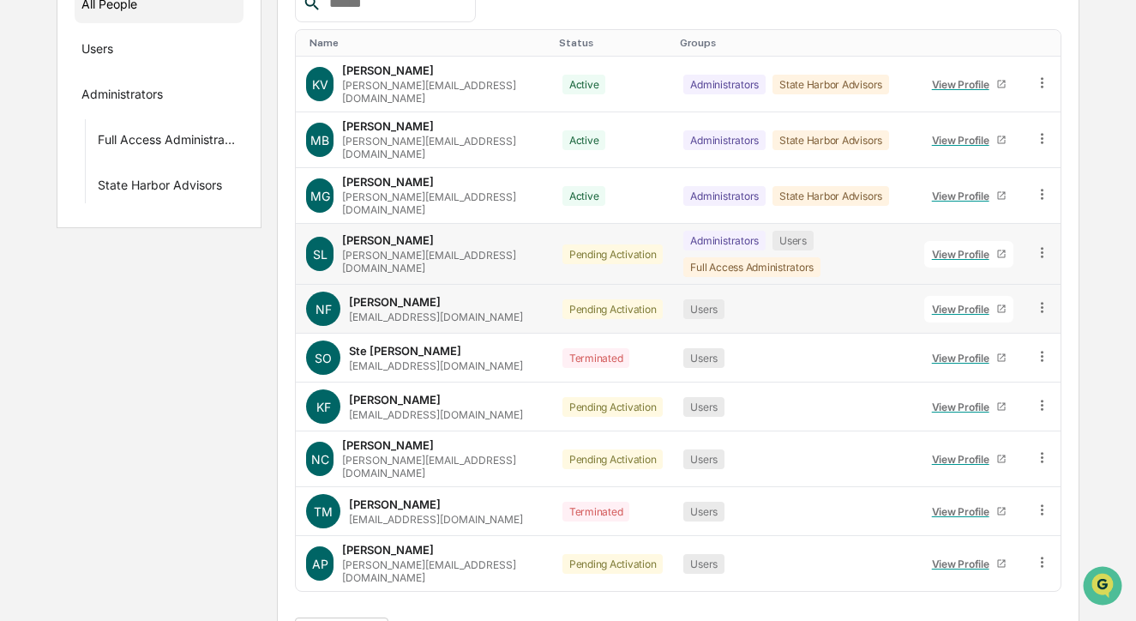
scroll to position [0, 0]
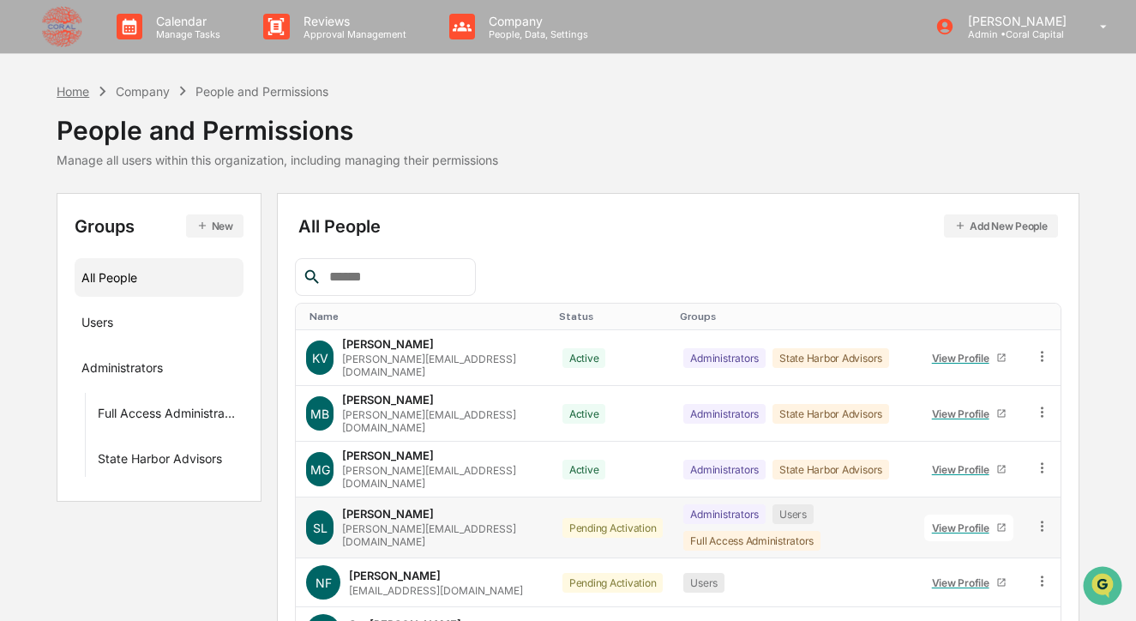
click at [76, 92] on div "Home" at bounding box center [73, 91] width 33 height 15
